Goal: Check status

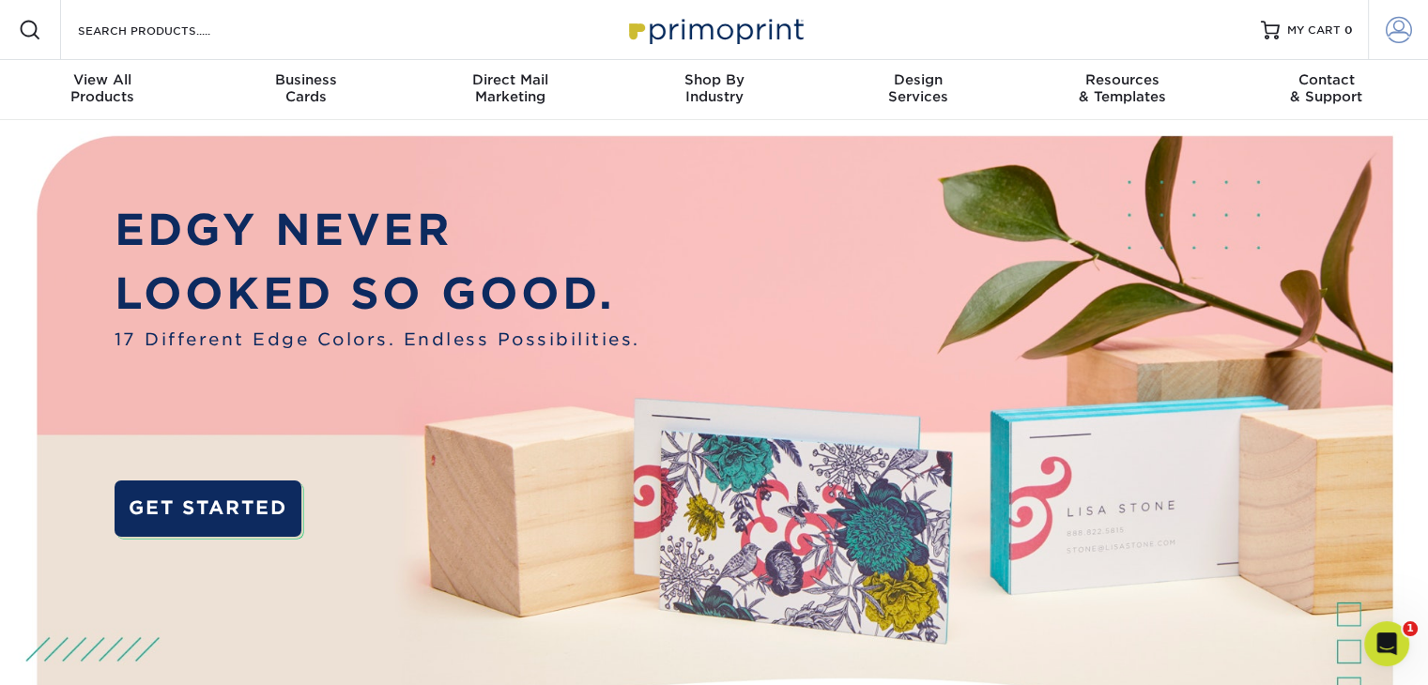
click at [1397, 29] on span at bounding box center [1399, 30] width 26 height 26
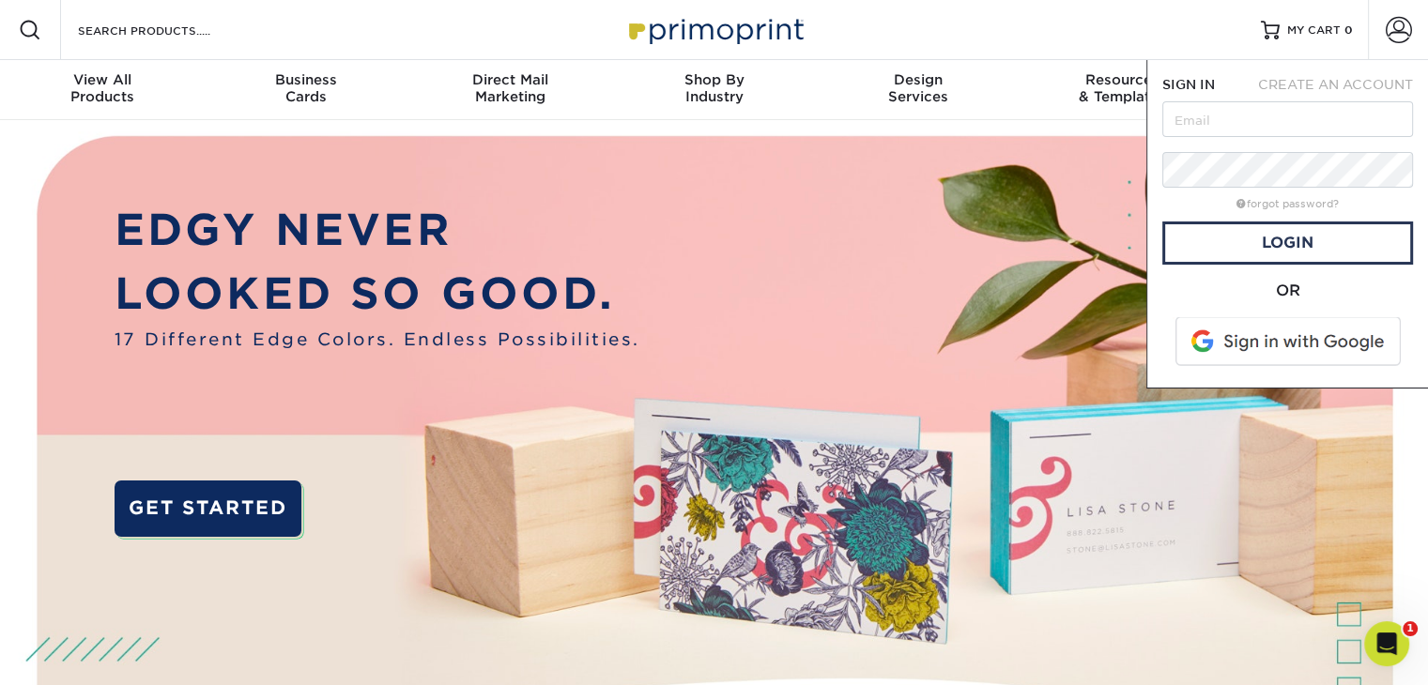
click at [1302, 331] on span at bounding box center [1289, 341] width 239 height 49
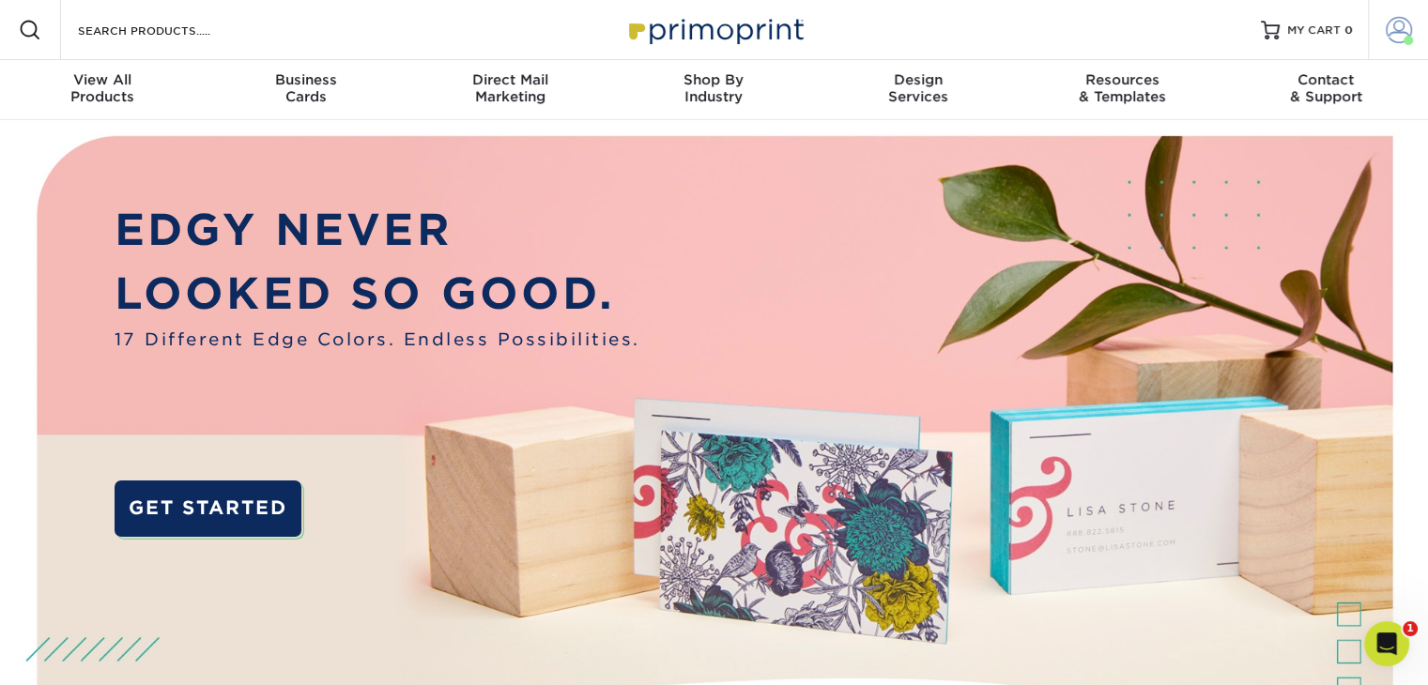
click at [1390, 38] on span at bounding box center [1399, 30] width 26 height 26
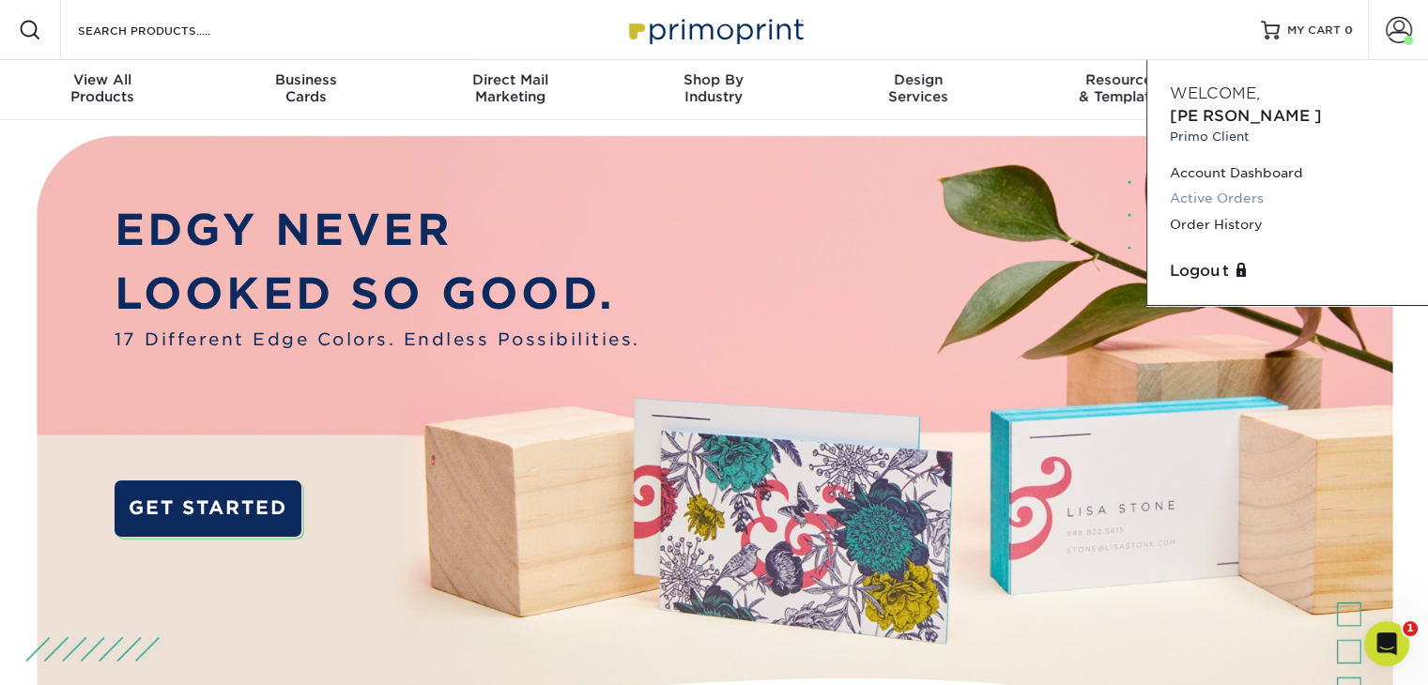
click at [1239, 186] on link "Active Orders" at bounding box center [1288, 198] width 236 height 25
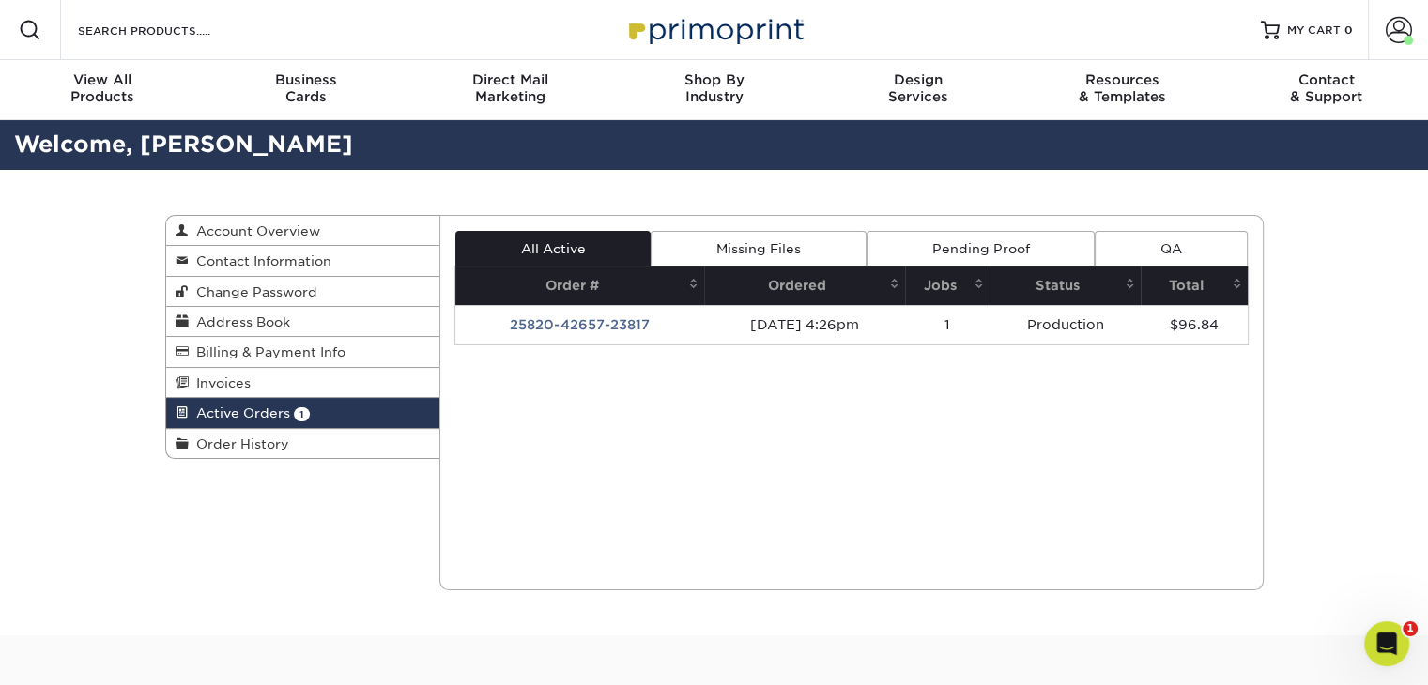
click at [655, 422] on div "Current Orders 1 Active 0 Missing Files" at bounding box center [851, 403] width 824 height 376
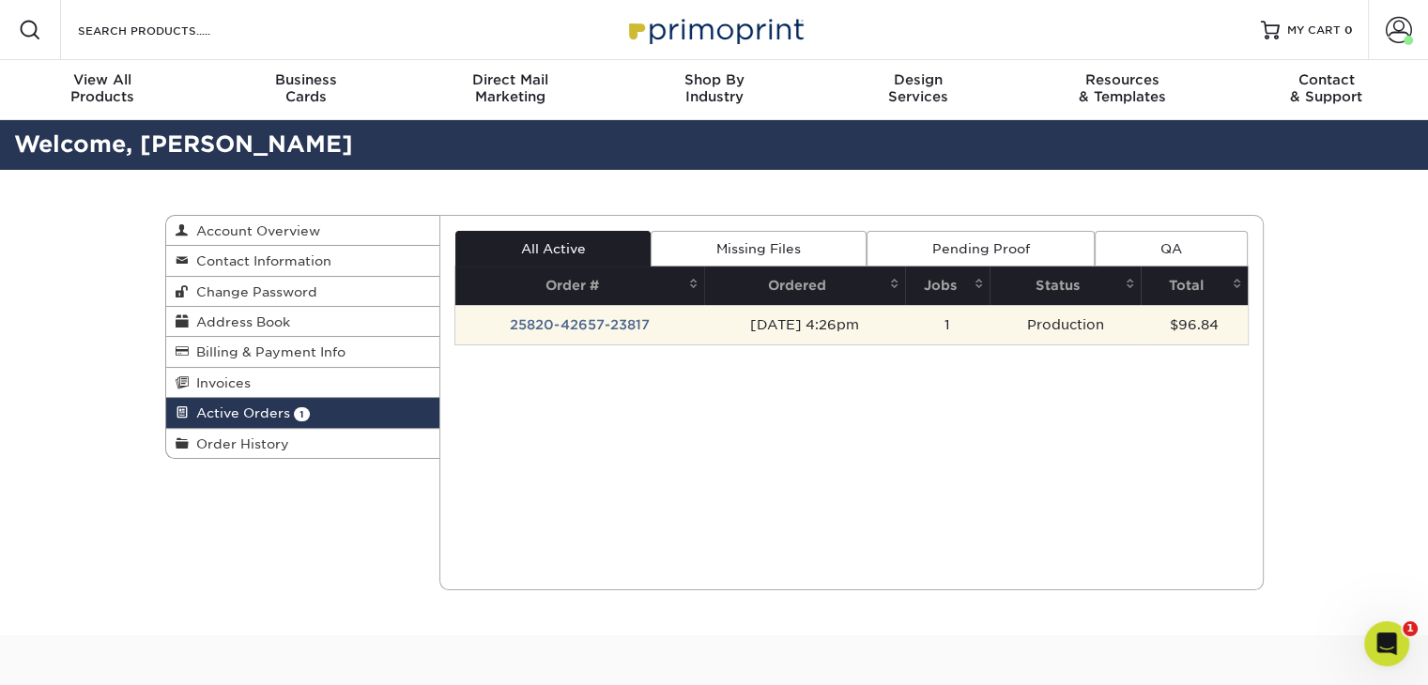
click at [599, 326] on td "25820-42657-23817" at bounding box center [579, 324] width 249 height 39
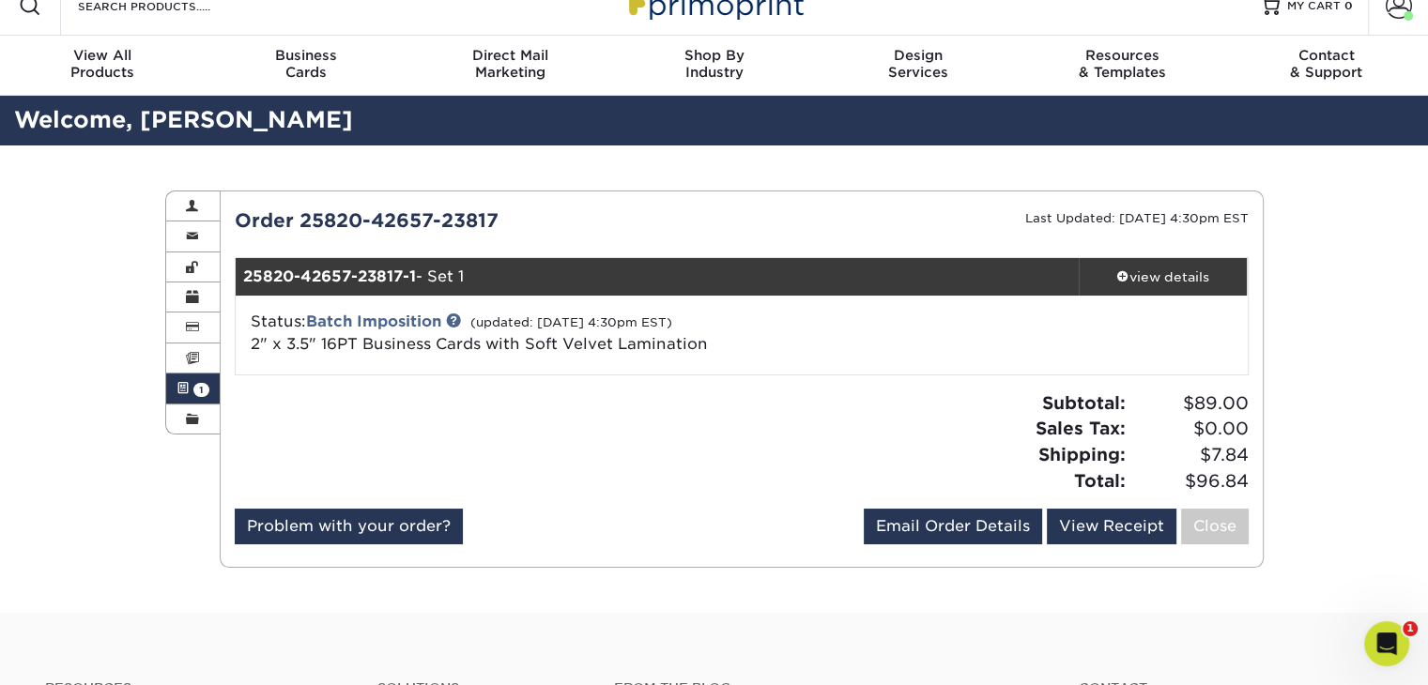
scroll to position [25, 0]
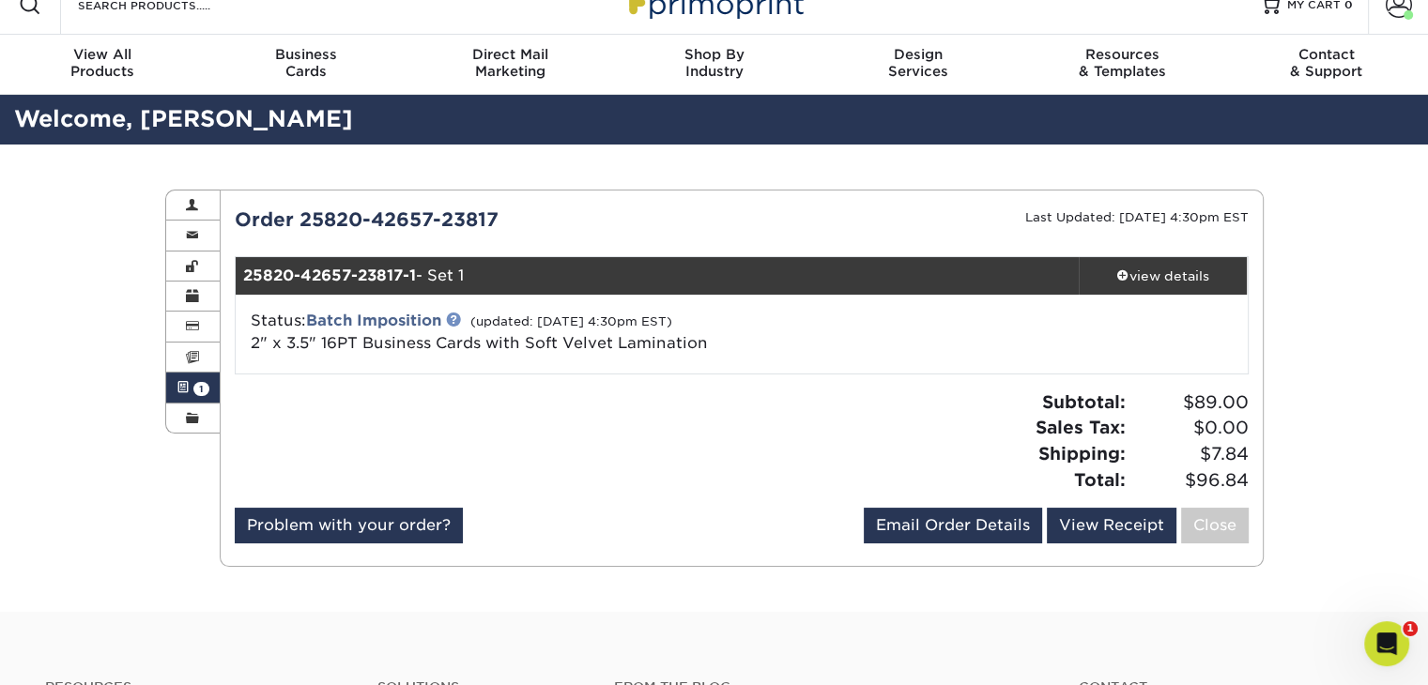
click at [456, 320] on link at bounding box center [453, 319] width 15 height 15
